Goal: Information Seeking & Learning: Learn about a topic

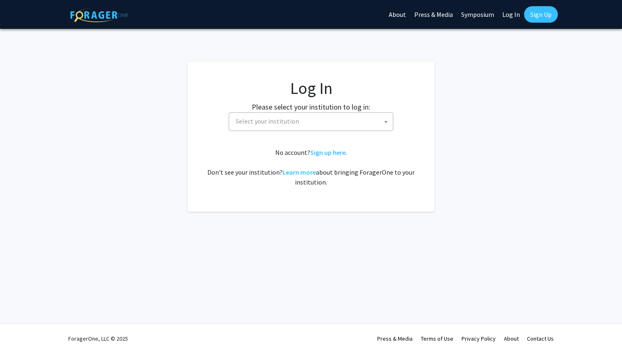
select select
click at [297, 123] on span "Select your institution" at bounding box center [312, 121] width 160 height 17
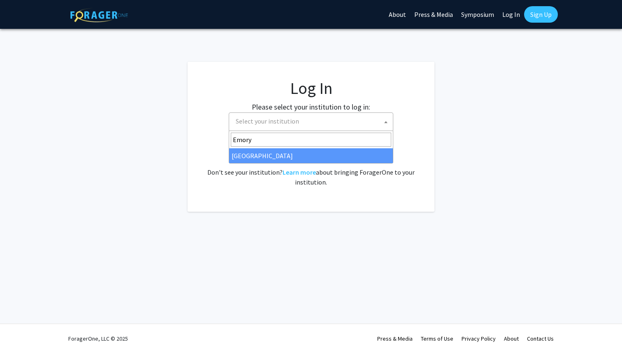
type input "Emory"
select select "12"
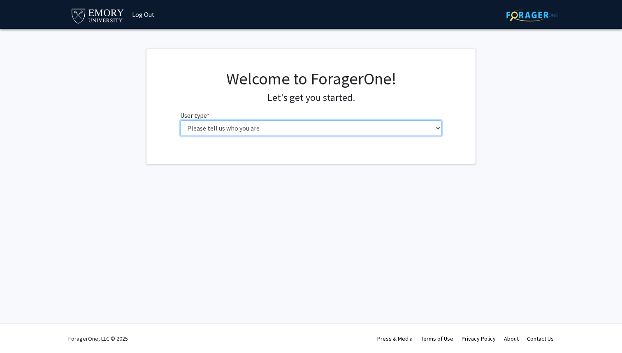
click at [357, 131] on select "Please tell us who you are Undergraduate Student Master's Student Doctoral Cand…" at bounding box center [311, 128] width 262 height 16
select select "1: undergrad"
click at [180, 120] on select "Please tell us who you are Undergraduate Student Master's Student Doctoral Cand…" at bounding box center [311, 128] width 262 height 16
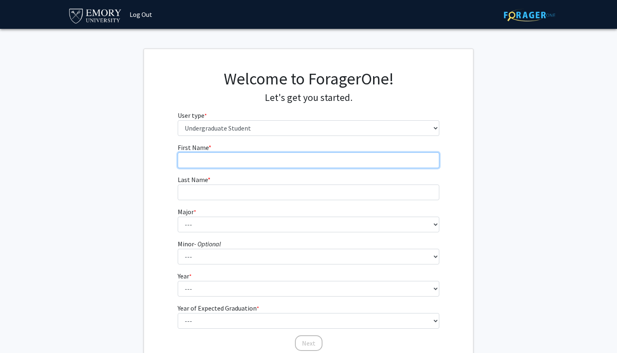
click at [233, 160] on input "First Name * required" at bounding box center [309, 160] width 262 height 16
type input "[PERSON_NAME]"
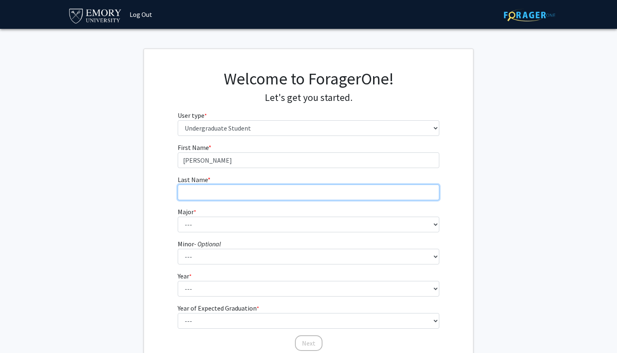
click at [209, 191] on input "Last Name * required" at bounding box center [309, 192] width 262 height 16
type input "[PERSON_NAME]"
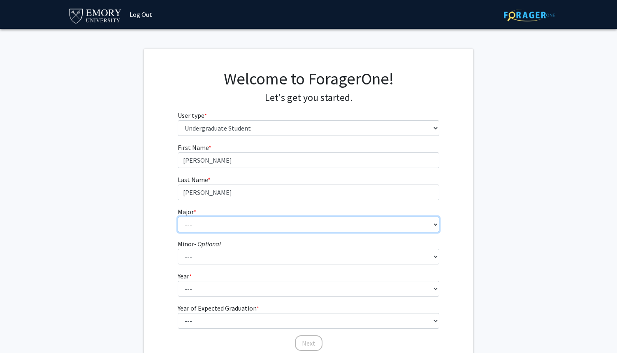
click at [181, 221] on select "--- Accounting African American Studies African Studies American Studies Analyt…" at bounding box center [309, 224] width 262 height 16
select select "56: 1016"
click at [178, 216] on select "--- Accounting African American Studies African Studies American Studies Analyt…" at bounding box center [309, 224] width 262 height 16
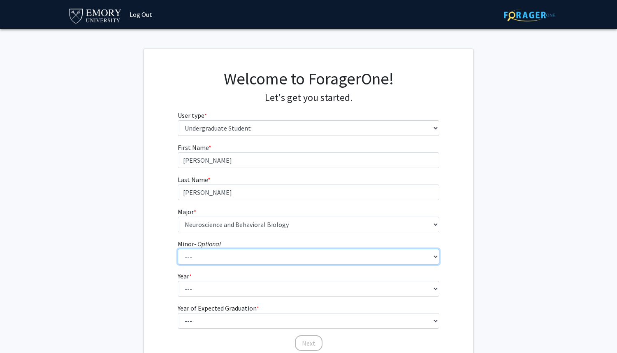
click at [204, 255] on select "--- African American Studies African Studies American Studies Ancient Mediterra…" at bounding box center [309, 256] width 262 height 16
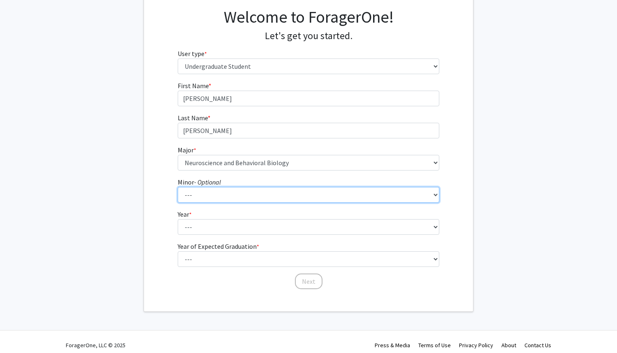
scroll to position [67, 0]
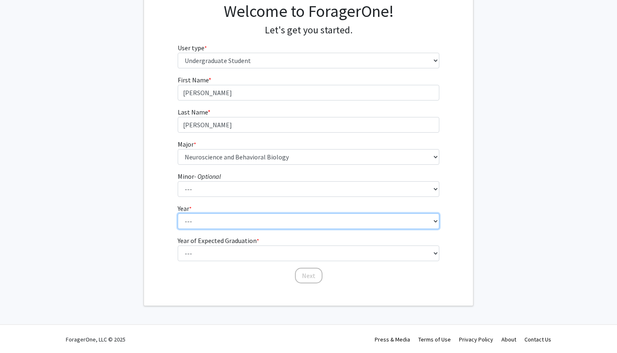
click at [221, 223] on select "--- First-year Sophomore Junior Senior Postbaccalaureate Certificate" at bounding box center [309, 221] width 262 height 16
select select "1: first-year"
click at [178, 213] on select "--- First-year Sophomore Junior Senior Postbaccalaureate Certificate" at bounding box center [309, 221] width 262 height 16
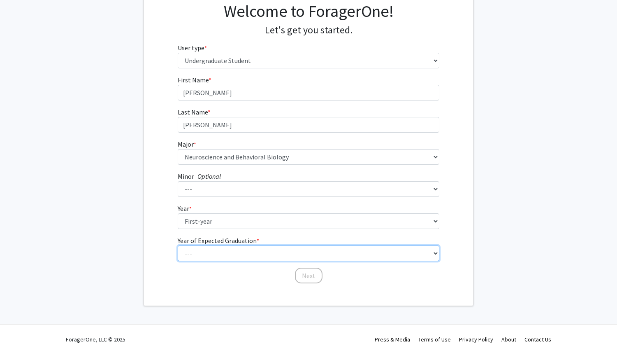
click at [212, 251] on select "--- 2025 2026 2027 2028 2029 2030 2031 2032 2033 2034" at bounding box center [309, 253] width 262 height 16
select select "5: 2029"
click at [178, 245] on select "--- 2025 2026 2027 2028 2029 2030 2031 2032 2033 2034" at bounding box center [309, 253] width 262 height 16
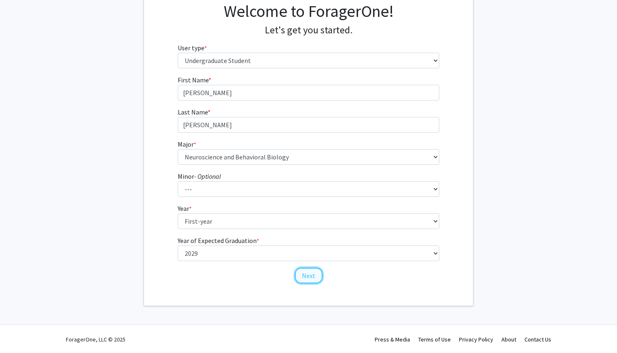
click at [307, 278] on button "Next" at bounding box center [309, 275] width 28 height 16
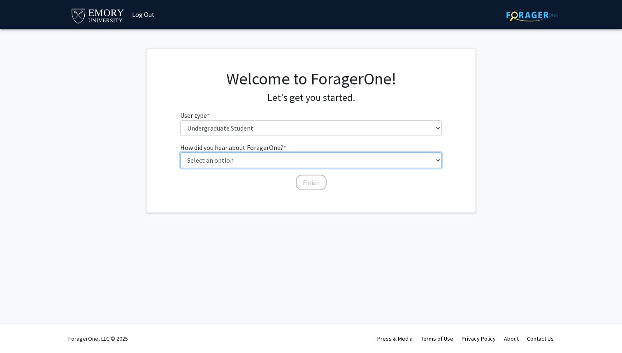
click at [263, 157] on select "Select an option Peer/student recommendation Faculty/staff recommendation Unive…" at bounding box center [311, 160] width 262 height 16
select select "1: peer_recommendation"
click at [180, 152] on select "Select an option Peer/student recommendation Faculty/staff recommendation Unive…" at bounding box center [311, 160] width 262 height 16
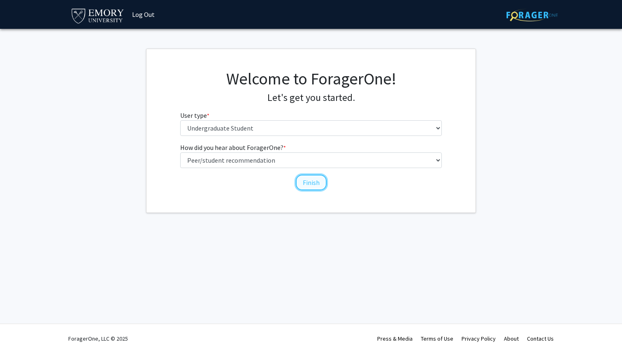
click at [313, 179] on button "Finish" at bounding box center [311, 182] width 31 height 16
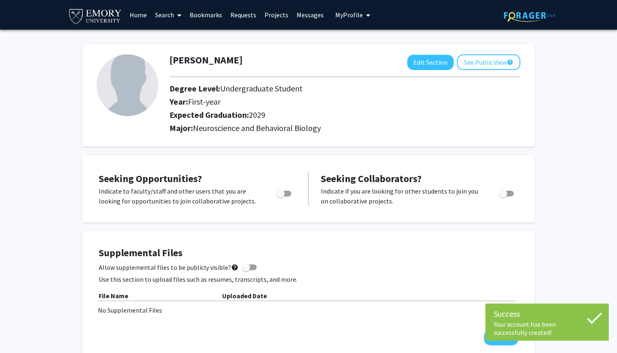
click at [292, 194] on div "Toggle" at bounding box center [284, 192] width 23 height 12
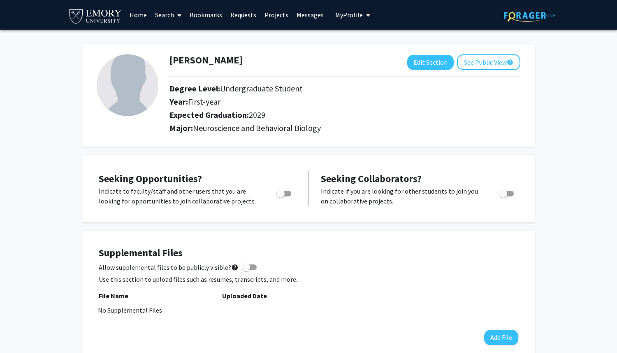
click at [286, 194] on span "Toggle" at bounding box center [283, 193] width 15 height 6
click at [281, 196] on input "Are you actively seeking opportunities?" at bounding box center [280, 196] width 0 height 0
checkbox input "true"
click at [265, 17] on link "Projects" at bounding box center [276, 14] width 32 height 29
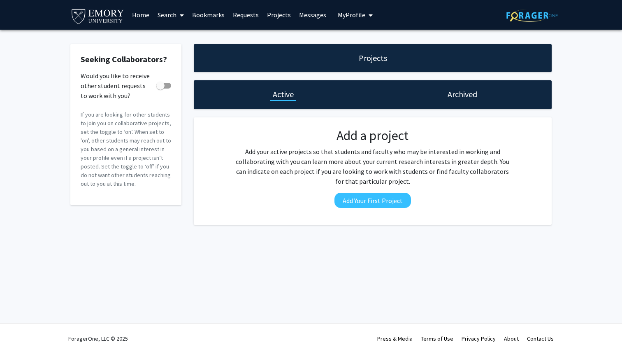
click at [139, 14] on link "Home" at bounding box center [141, 14] width 26 height 29
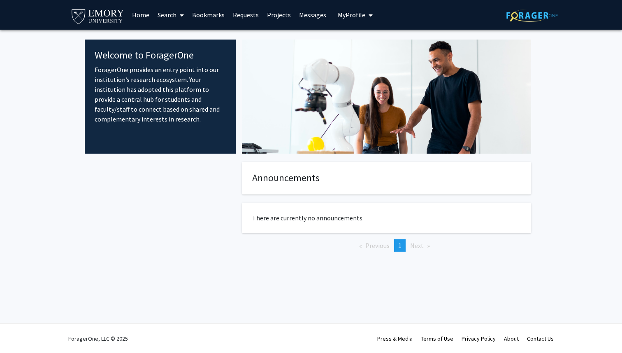
click at [164, 12] on link "Search" at bounding box center [170, 14] width 35 height 29
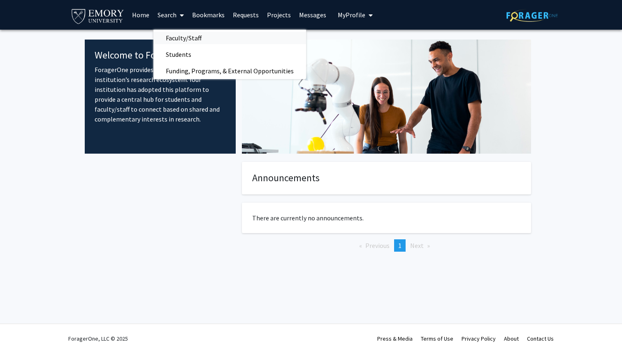
click at [179, 41] on span "Faculty/Staff" at bounding box center [183, 38] width 60 height 16
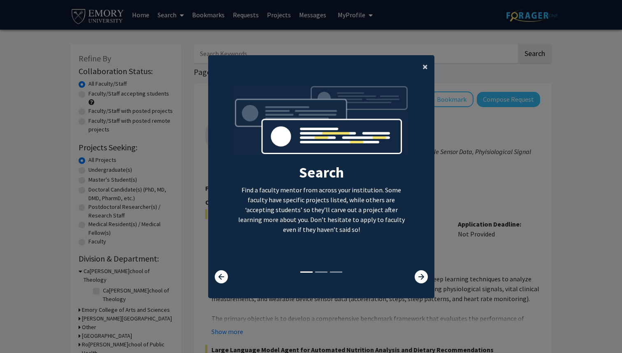
click at [426, 65] on span "×" at bounding box center [424, 66] width 5 height 13
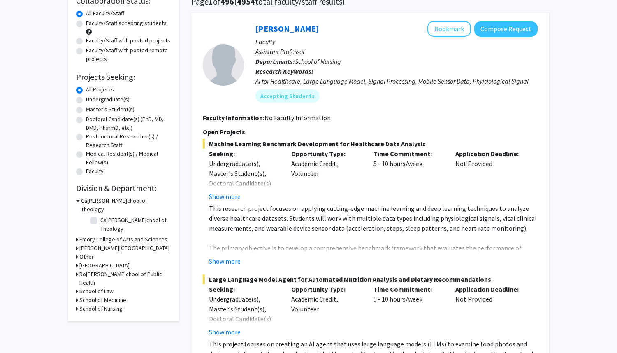
scroll to position [72, 0]
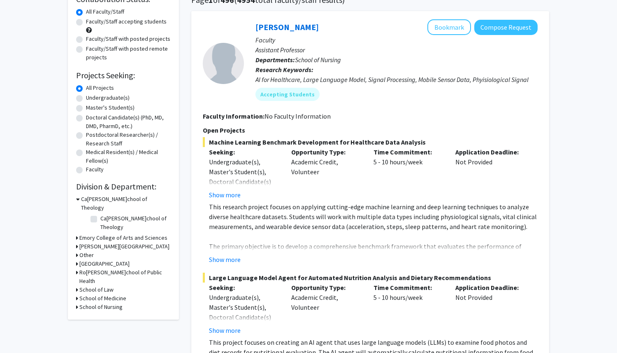
click at [86, 97] on label "Undergraduate(s)" at bounding box center [108, 97] width 44 height 9
click at [86, 97] on input "Undergraduate(s)" at bounding box center [88, 95] width 5 height 5
radio input "true"
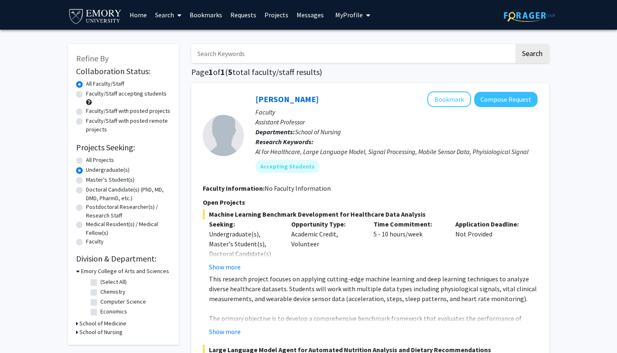
click at [86, 93] on label "Faculty/Staff accepting students" at bounding box center [126, 93] width 81 height 9
click at [86, 93] on input "Faculty/Staff accepting students" at bounding box center [88, 91] width 5 height 5
radio input "true"
click at [86, 84] on label "All Faculty/Staff" at bounding box center [105, 83] width 38 height 9
click at [86, 84] on input "All Faculty/Staff" at bounding box center [88, 81] width 5 height 5
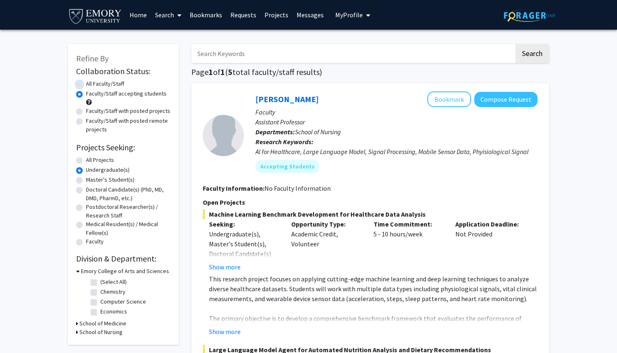
radio input "true"
click at [86, 161] on label "All Projects" at bounding box center [100, 160] width 28 height 9
click at [86, 161] on input "All Projects" at bounding box center [88, 158] width 5 height 5
radio input "true"
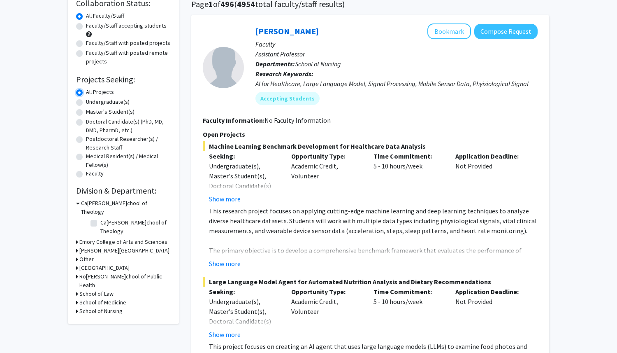
scroll to position [89, 0]
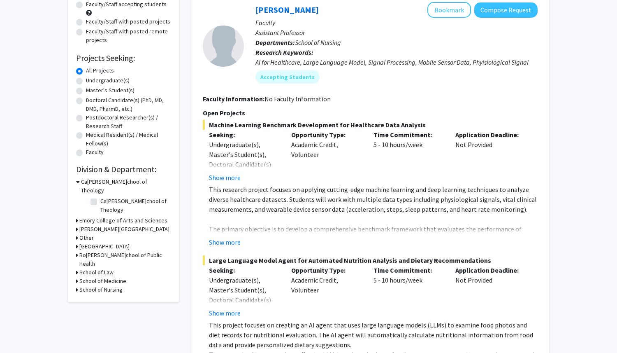
click at [95, 216] on h3 "Emory College of Arts and Sciences" at bounding box center [123, 220] width 88 height 9
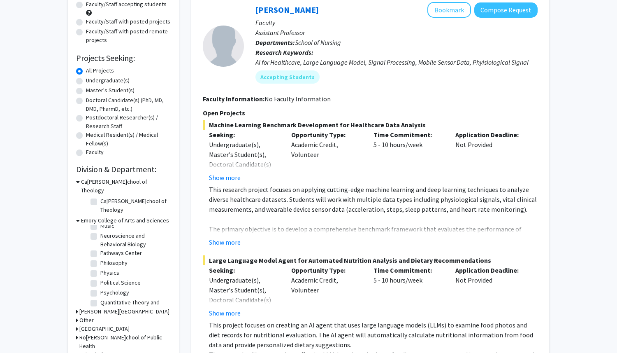
scroll to position [312, 0]
click at [100, 231] on label "Neuroscience and Behavioral Biology" at bounding box center [134, 239] width 68 height 17
click at [100, 231] on input "Neuroscience and Behavioral Biology" at bounding box center [102, 233] width 5 height 5
checkbox input "true"
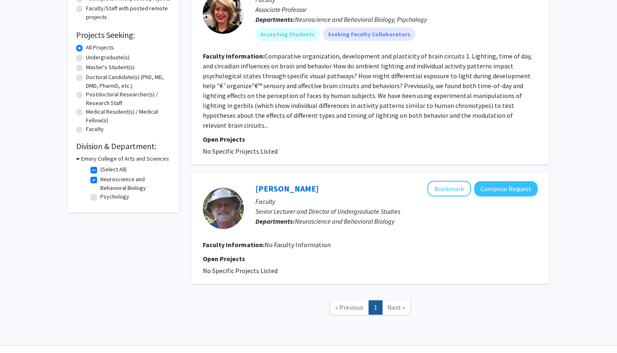
scroll to position [116, 0]
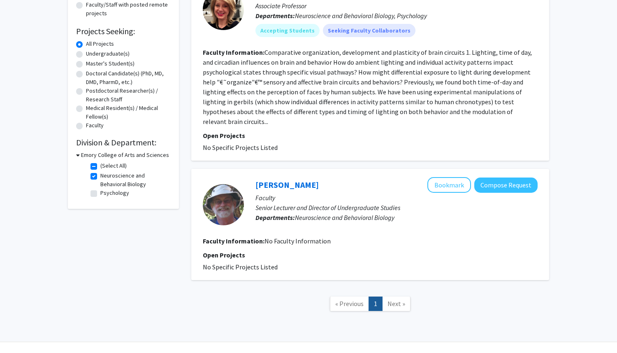
click at [100, 194] on label "Psychology" at bounding box center [114, 192] width 29 height 9
click at [100, 194] on input "Psychology" at bounding box center [102, 190] width 5 height 5
checkbox input "true"
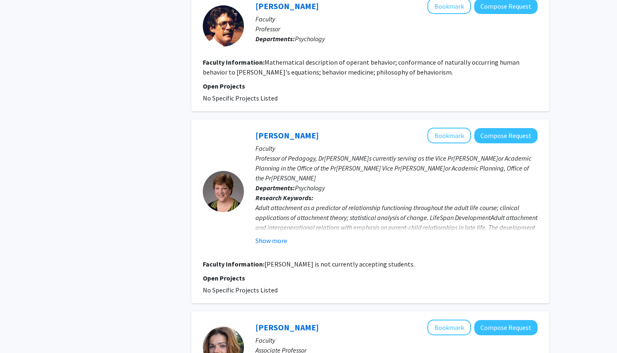
scroll to position [1645, 0]
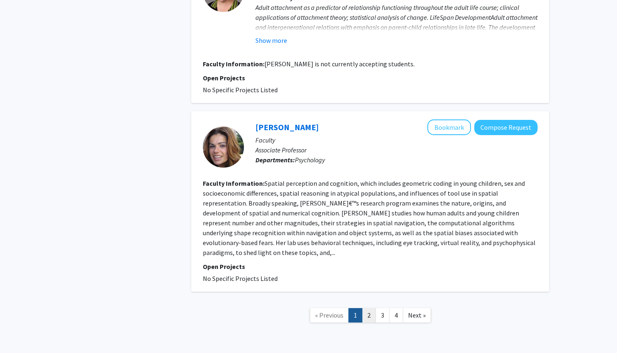
click at [369, 308] on link "2" at bounding box center [369, 315] width 14 height 14
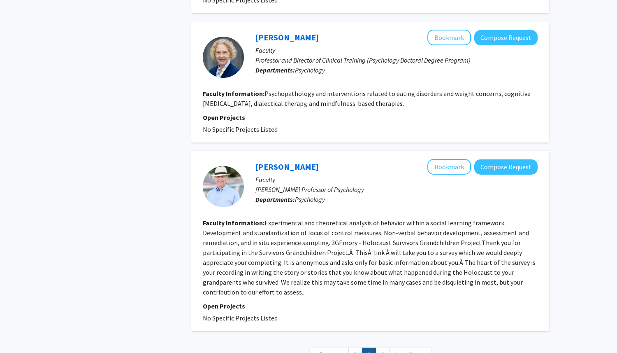
scroll to position [1460, 0]
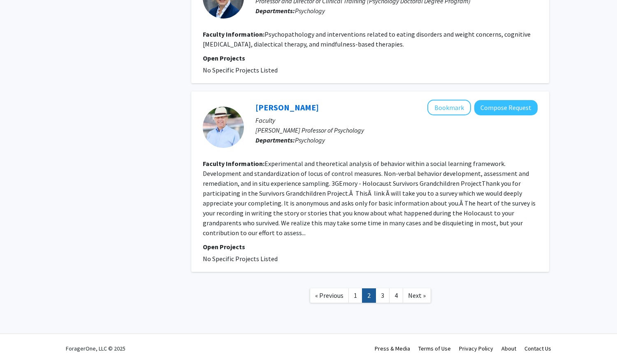
click at [385, 288] on link "3" at bounding box center [383, 295] width 14 height 14
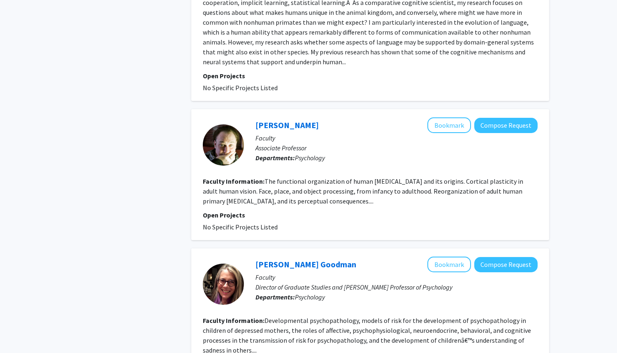
scroll to position [1451, 0]
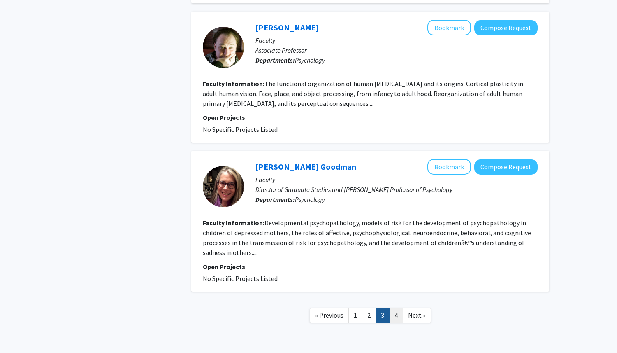
click at [395, 308] on link "4" at bounding box center [396, 315] width 14 height 14
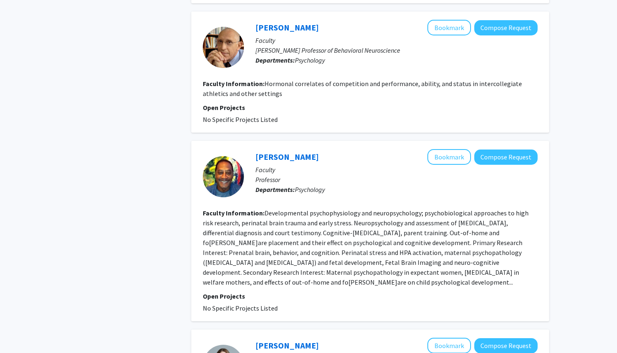
scroll to position [1418, 0]
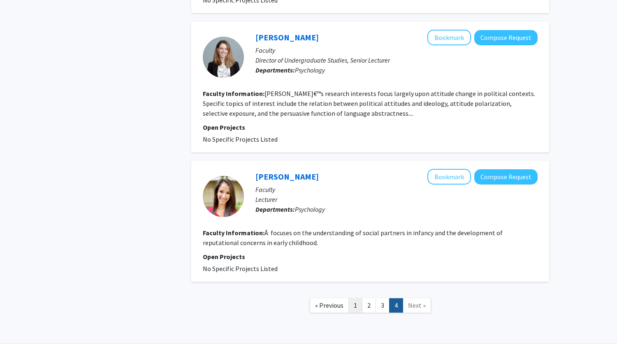
click at [355, 298] on link "1" at bounding box center [355, 305] width 14 height 14
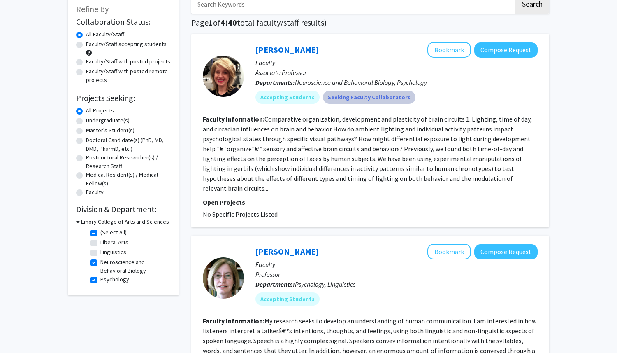
scroll to position [46, 0]
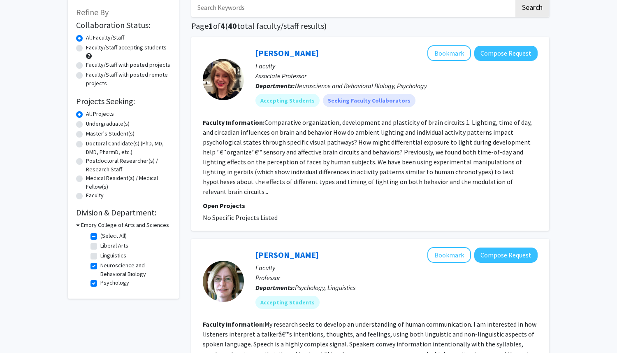
click at [415, 171] on fg-read-more "Comparative organization, development and plasticity of brain circuits 1. Light…" at bounding box center [367, 156] width 329 height 77
click at [277, 54] on link "[PERSON_NAME]" at bounding box center [286, 53] width 63 height 10
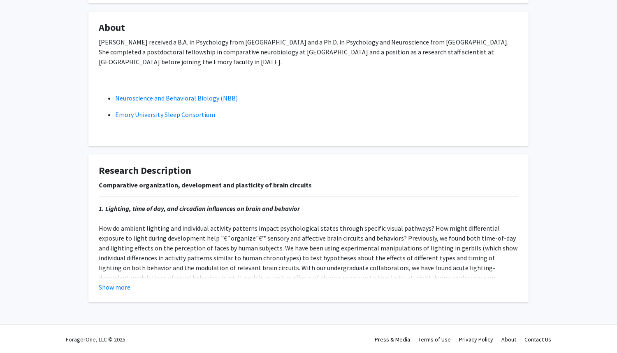
scroll to position [138, 0]
click at [111, 291] on fg-card "Research Description Comparative organization, development and plasticity of br…" at bounding box center [308, 228] width 440 height 148
click at [111, 288] on button "Show more" at bounding box center [115, 286] width 32 height 10
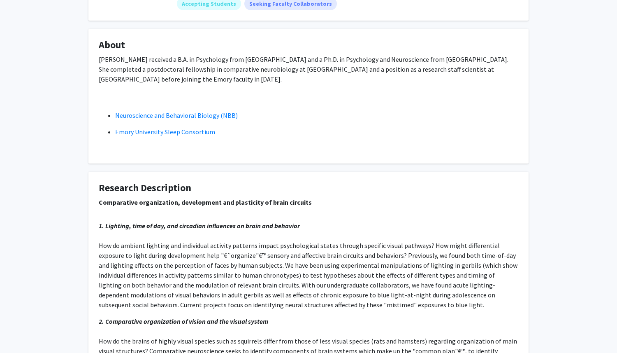
scroll to position [0, 0]
